Goal: Transaction & Acquisition: Subscribe to service/newsletter

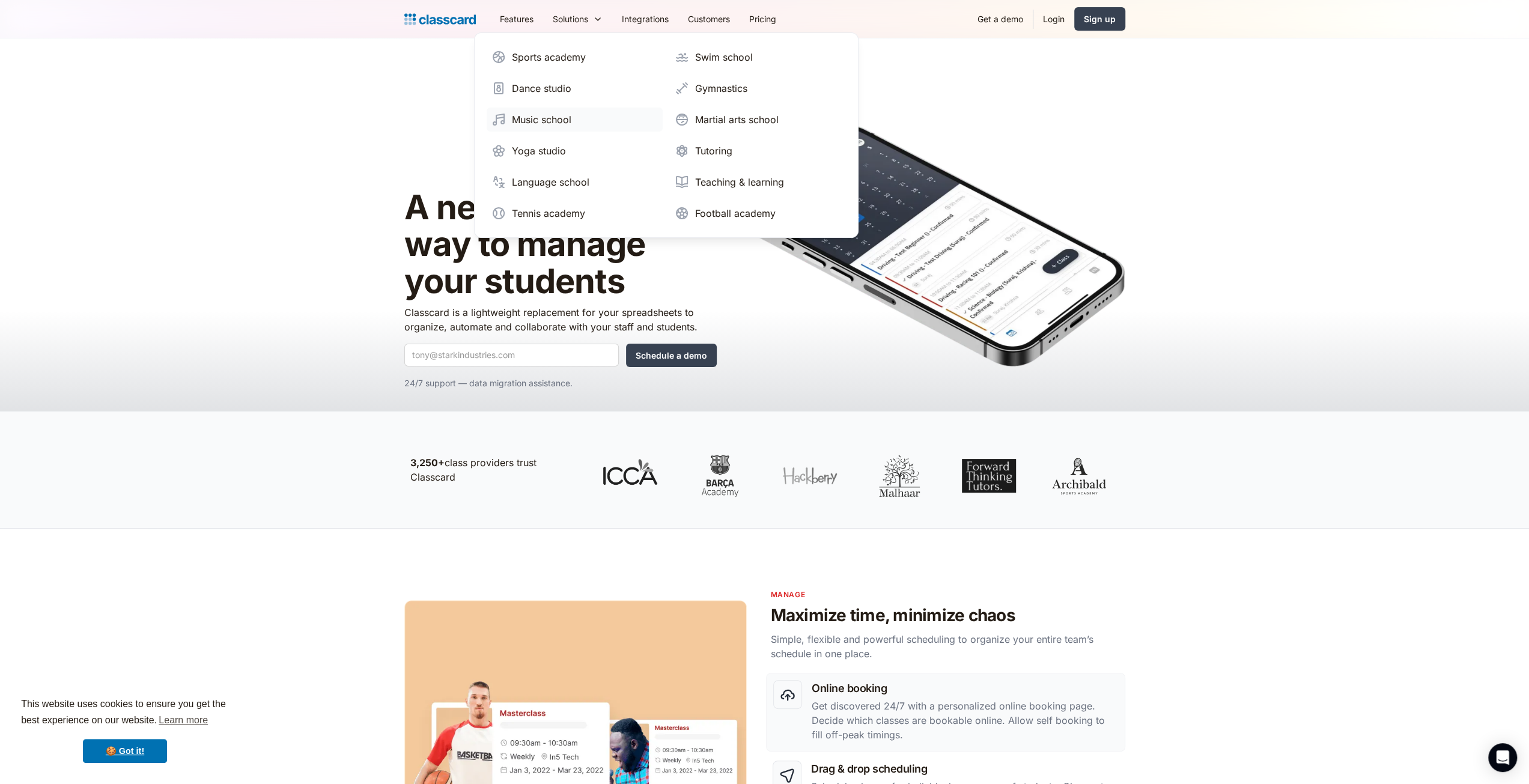
click at [572, 110] on link "Music school" at bounding box center [575, 120] width 176 height 24
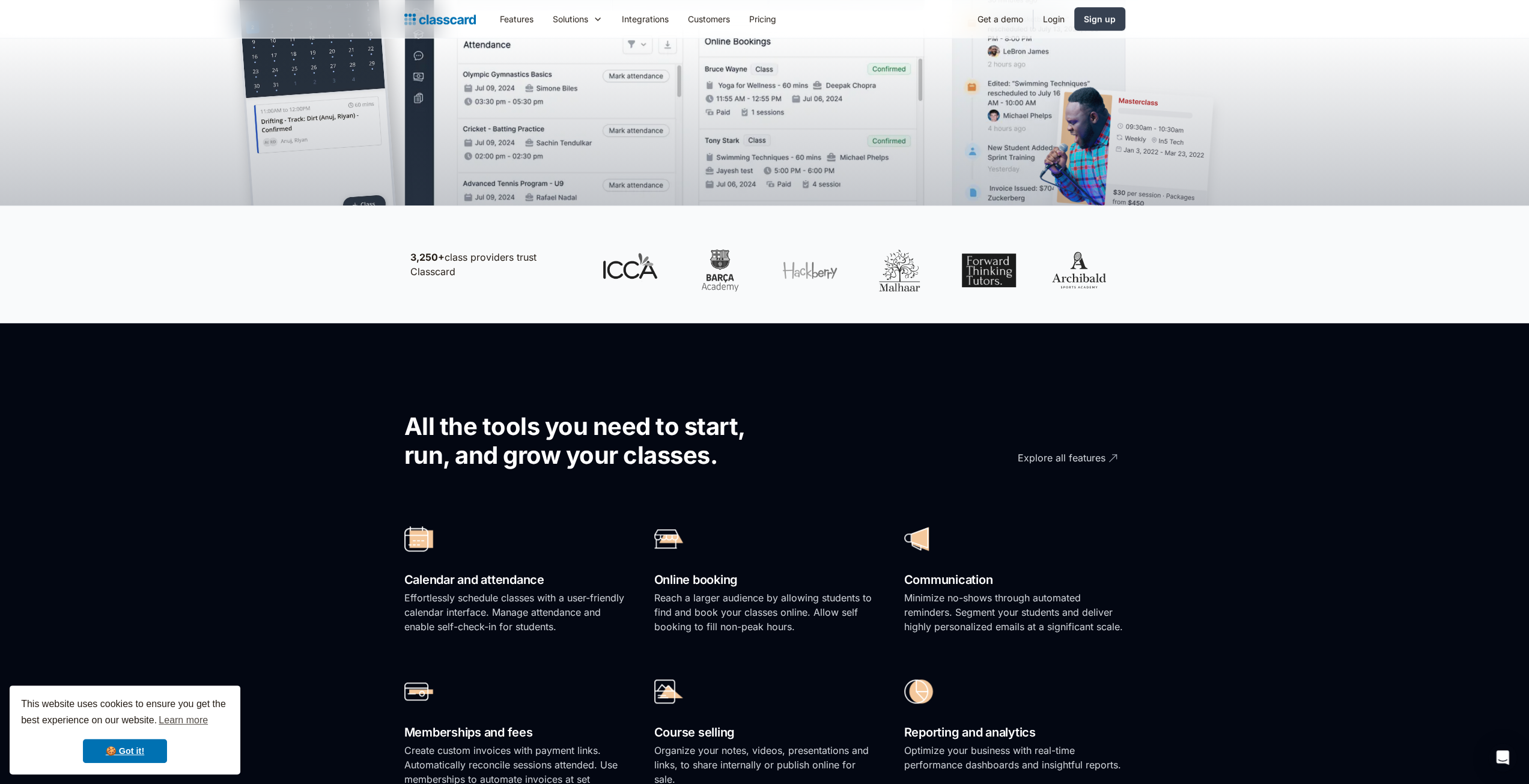
scroll to position [200, 0]
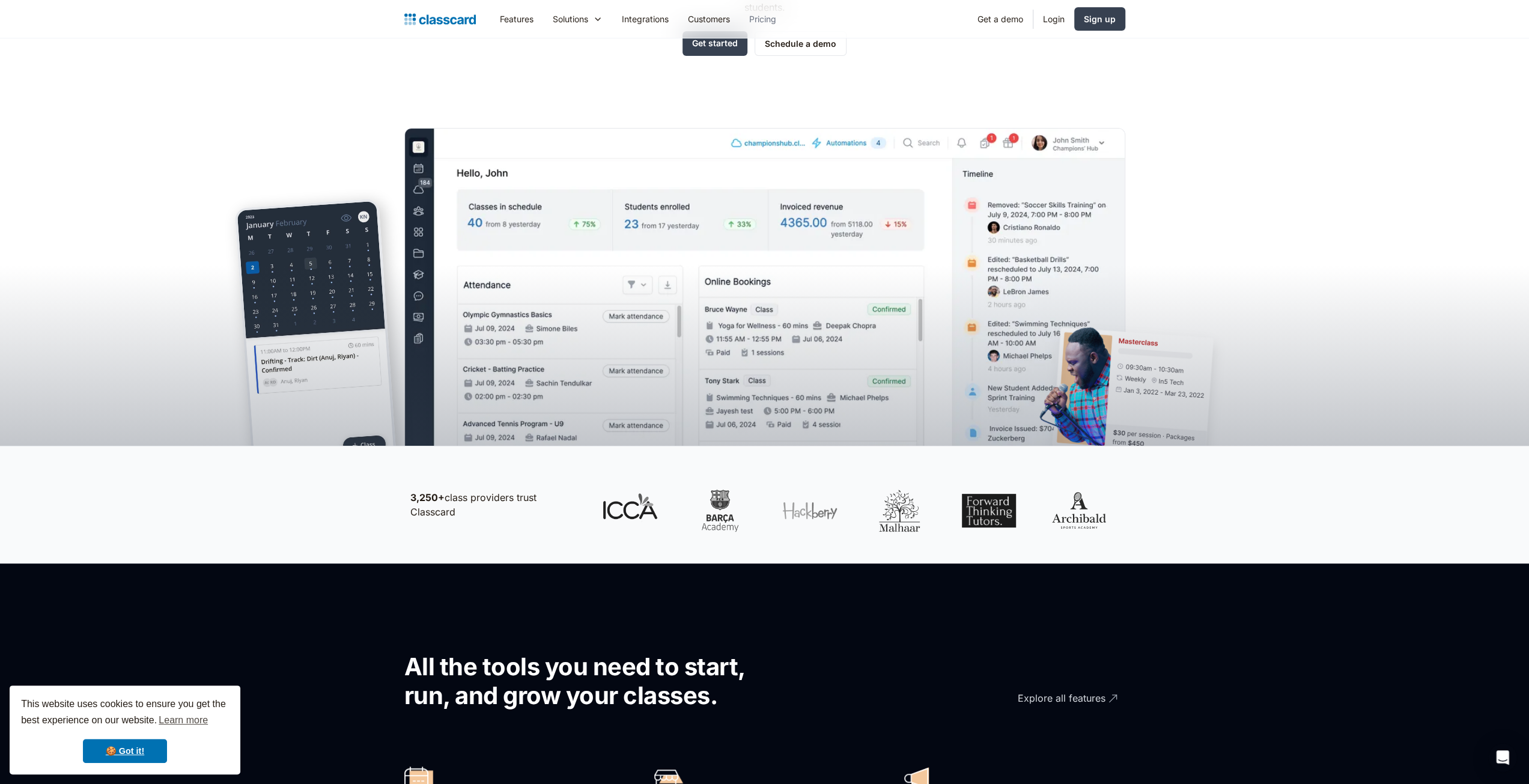
click at [768, 24] on link "Pricing" at bounding box center [762, 19] width 46 height 27
